Goal: Task Accomplishment & Management: Use online tool/utility

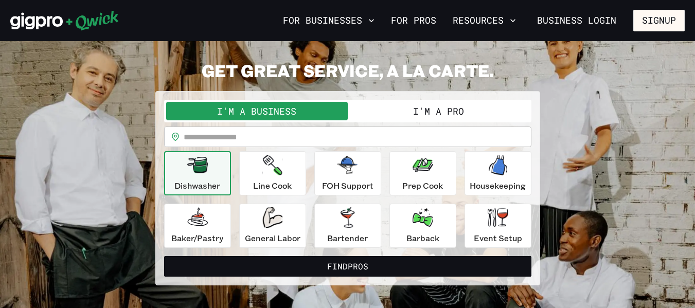
scroll to position [41, 0]
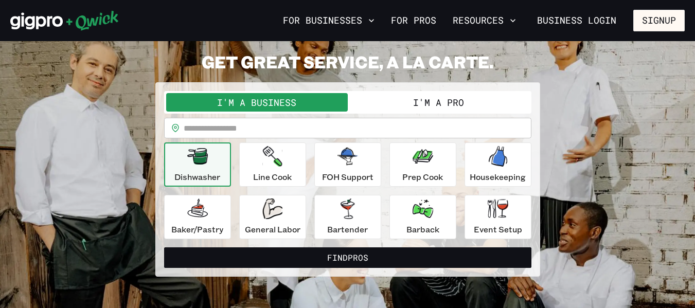
click at [424, 100] on button "I'm a Pro" at bounding box center [439, 102] width 182 height 19
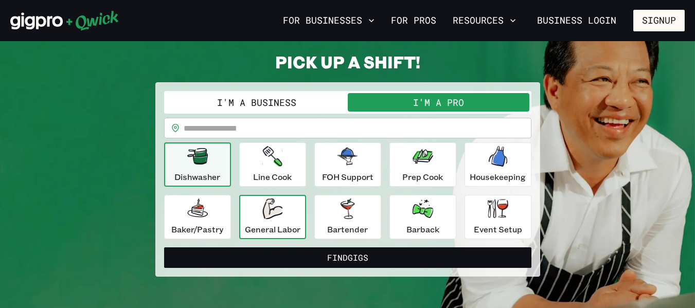
click at [281, 213] on icon "button" at bounding box center [273, 209] width 20 height 21
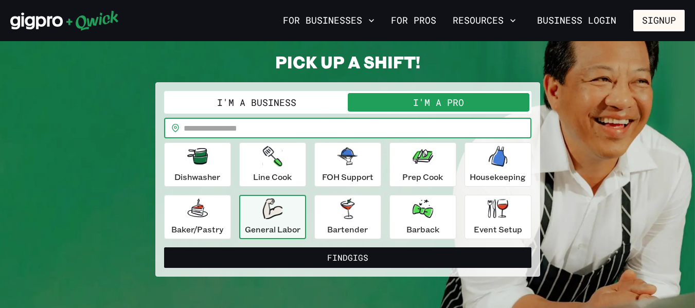
click at [282, 133] on input "text" at bounding box center [358, 128] width 348 height 21
type input "*"
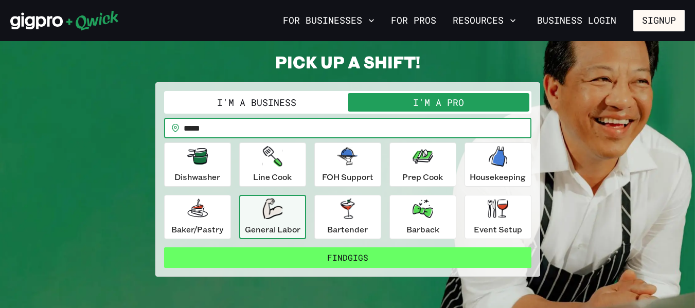
click at [368, 252] on button "Find Gigs" at bounding box center [348, 258] width 368 height 21
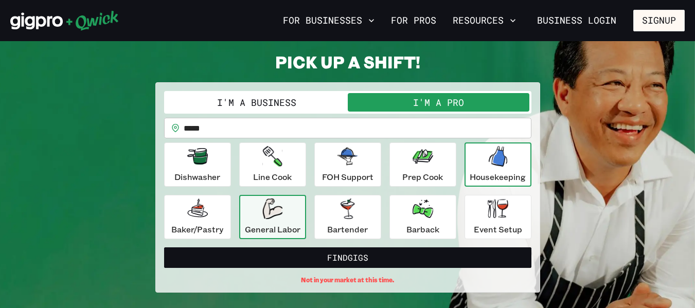
click at [506, 152] on icon "button" at bounding box center [498, 156] width 19 height 21
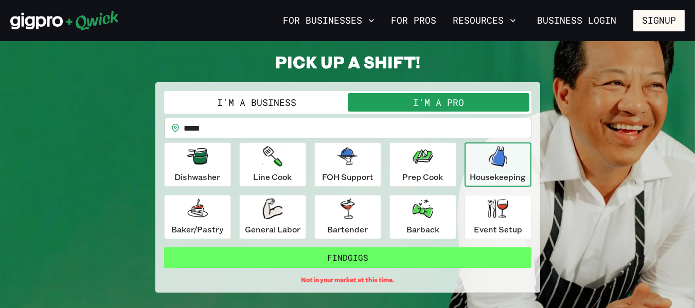
click at [358, 251] on button "Find Gigs" at bounding box center [348, 258] width 368 height 21
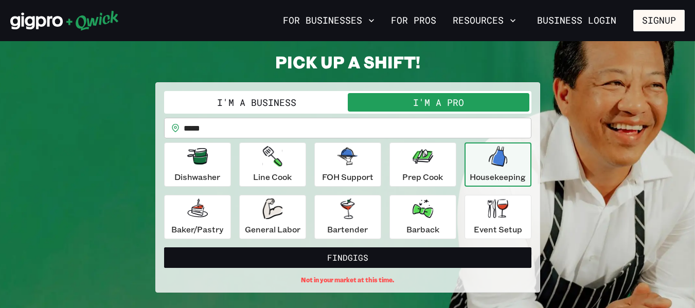
click at [226, 129] on input "*****" at bounding box center [358, 128] width 348 height 21
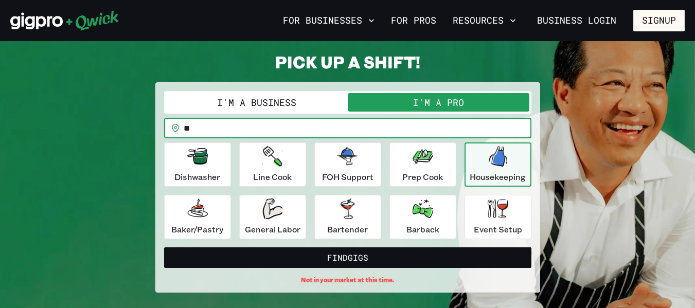
type input "*"
type input "*****"
click at [263, 214] on icon "button" at bounding box center [273, 209] width 20 height 21
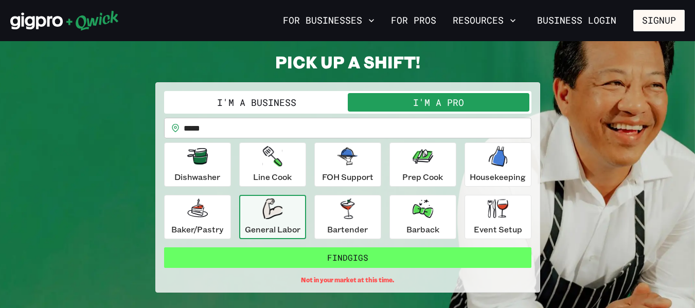
click at [341, 264] on button "Find Gigs" at bounding box center [348, 258] width 368 height 21
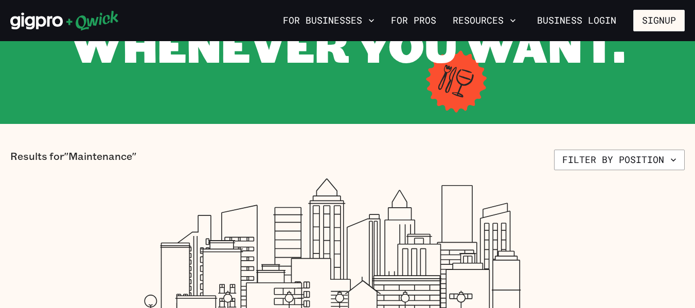
scroll to position [144, 0]
